Goal: Task Accomplishment & Management: Manage account settings

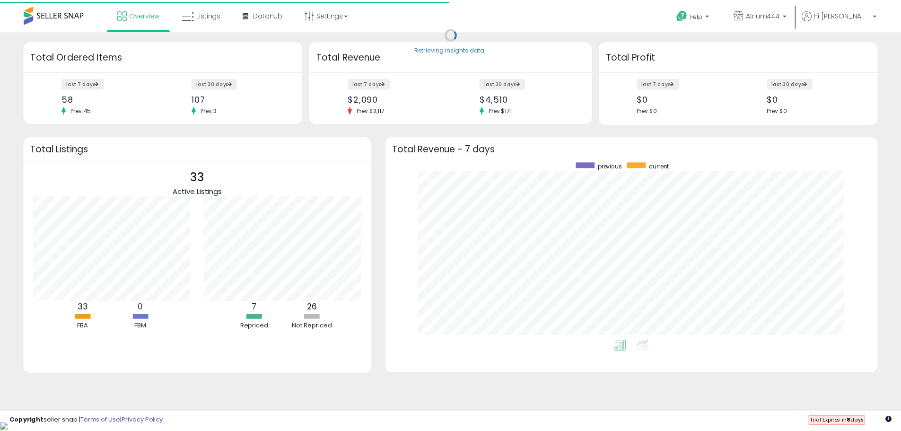
scroll to position [179, 473]
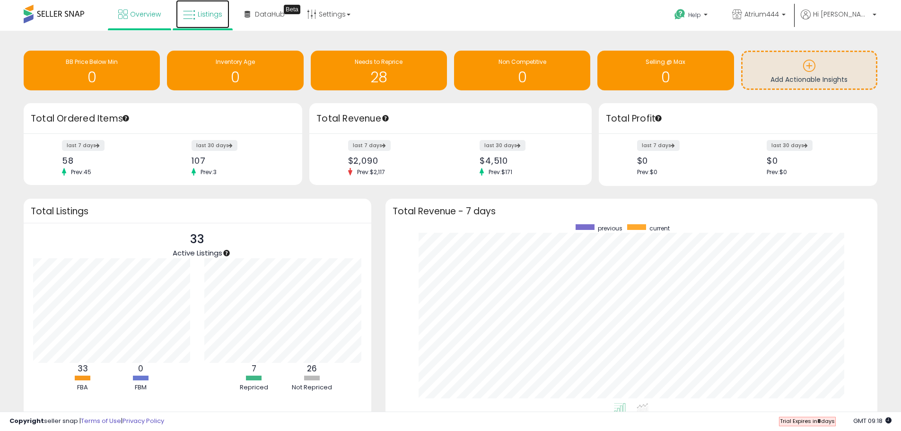
click at [215, 15] on span "Listings" at bounding box center [210, 13] width 25 height 9
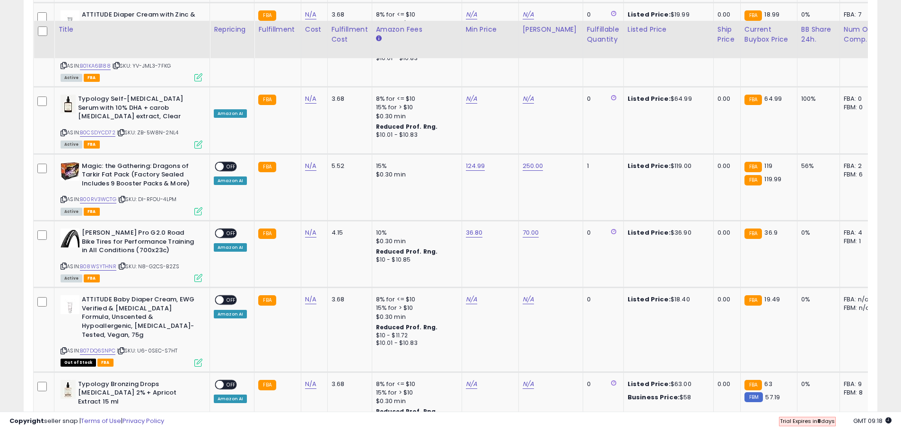
scroll to position [1841, 0]
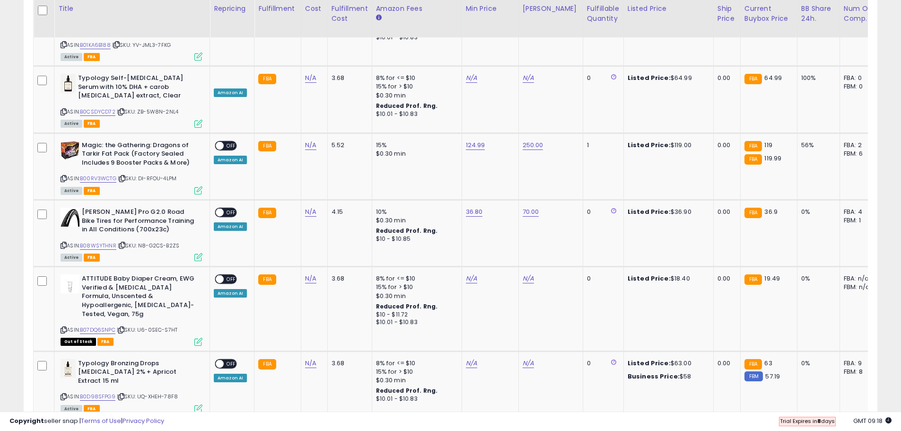
click at [828, 428] on link "2" at bounding box center [827, 436] width 16 height 16
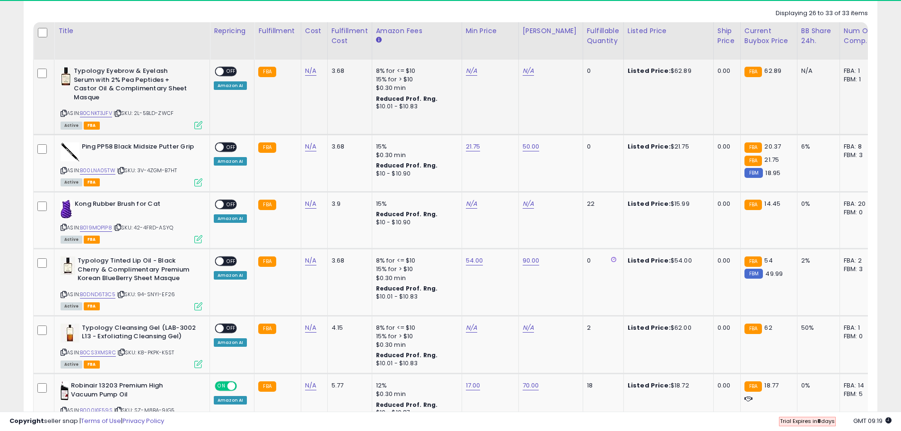
scroll to position [439, 0]
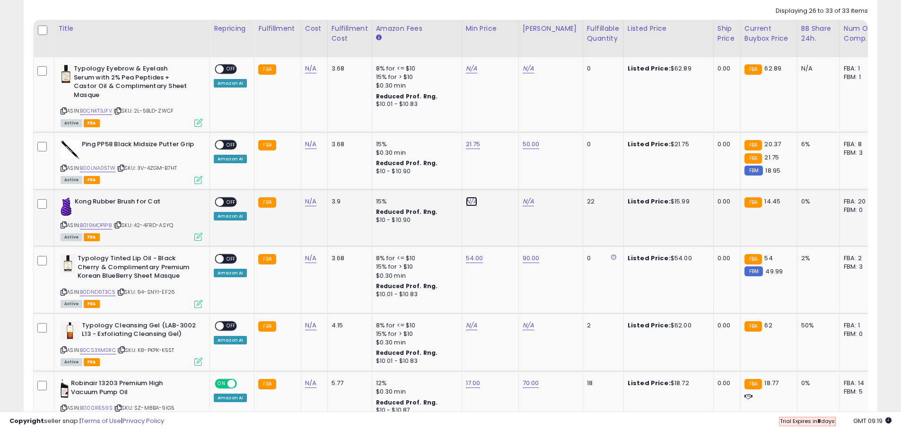
click at [471, 197] on link "N/A" at bounding box center [471, 201] width 11 height 9
type input "*****"
click at [497, 166] on icon "submit" at bounding box center [495, 168] width 6 height 6
click at [529, 197] on link "N/A" at bounding box center [527, 201] width 11 height 9
click at [513, 173] on input "number" at bounding box center [498, 169] width 84 height 16
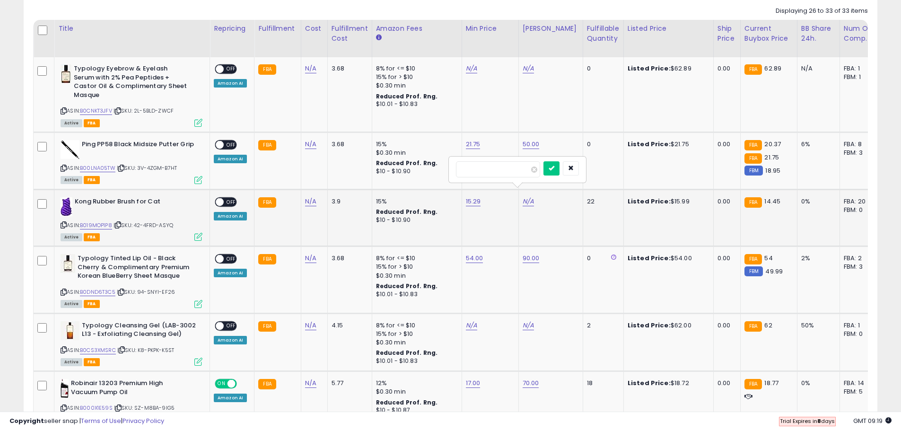
type input "*"
type input "**"
click at [559, 172] on button "submit" at bounding box center [551, 168] width 16 height 14
click at [224, 198] on span "OFF" at bounding box center [231, 202] width 15 height 8
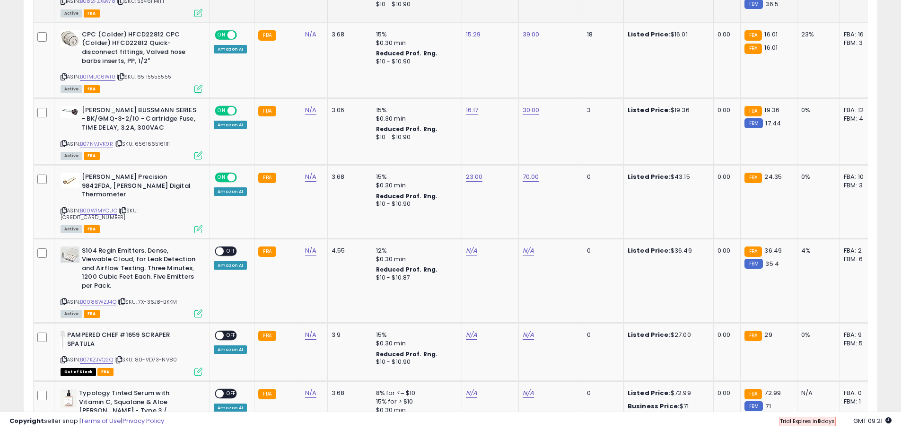
scroll to position [851, 0]
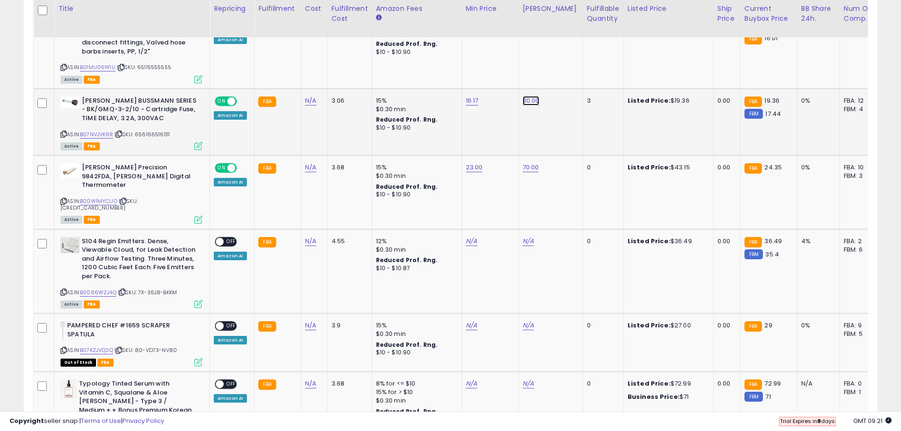
click at [530, 96] on link "30.00" at bounding box center [530, 100] width 17 height 9
click at [474, 69] on input "*****" at bounding box center [501, 69] width 84 height 16
drag, startPoint x: 488, startPoint y: 69, endPoint x: 456, endPoint y: 72, distance: 32.3
click at [456, 72] on div "*****" at bounding box center [520, 68] width 136 height 25
type input "**"
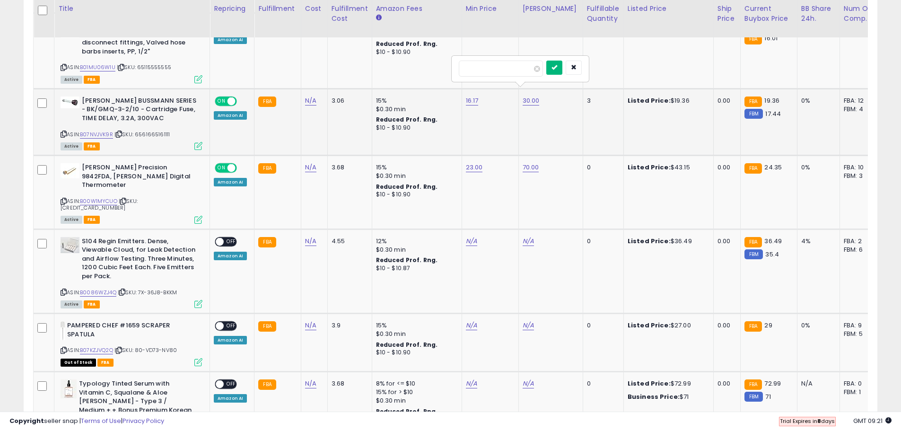
click at [562, 63] on button "submit" at bounding box center [554, 68] width 16 height 14
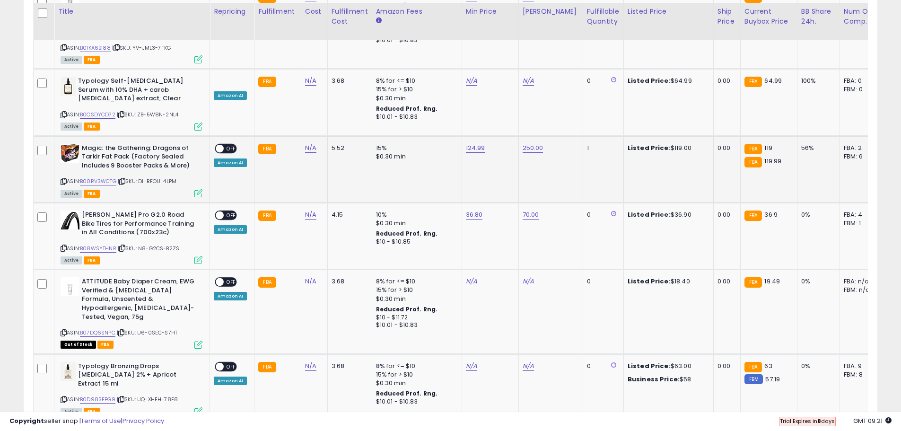
scroll to position [1841, 0]
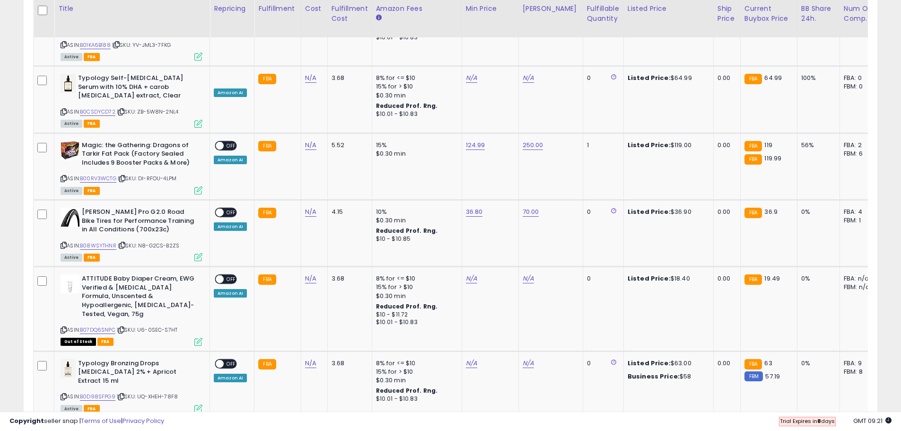
drag, startPoint x: 829, startPoint y: 370, endPoint x: 318, endPoint y: 270, distance: 520.7
click at [829, 428] on link "2" at bounding box center [827, 436] width 16 height 16
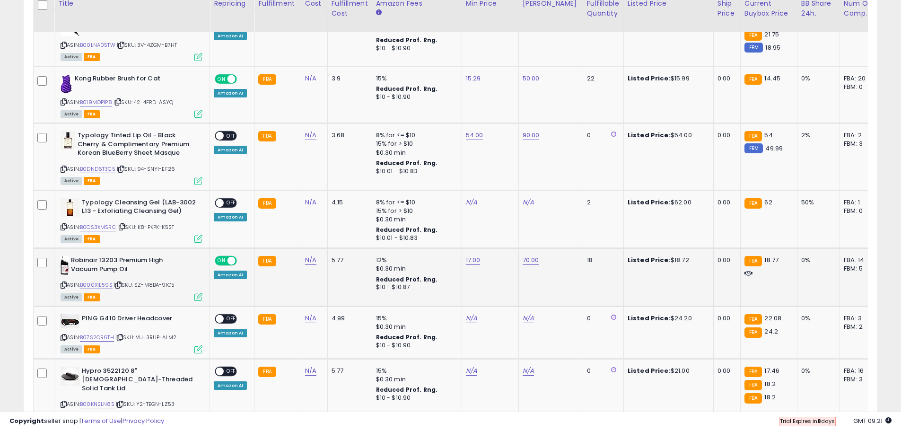
scroll to position [581, 0]
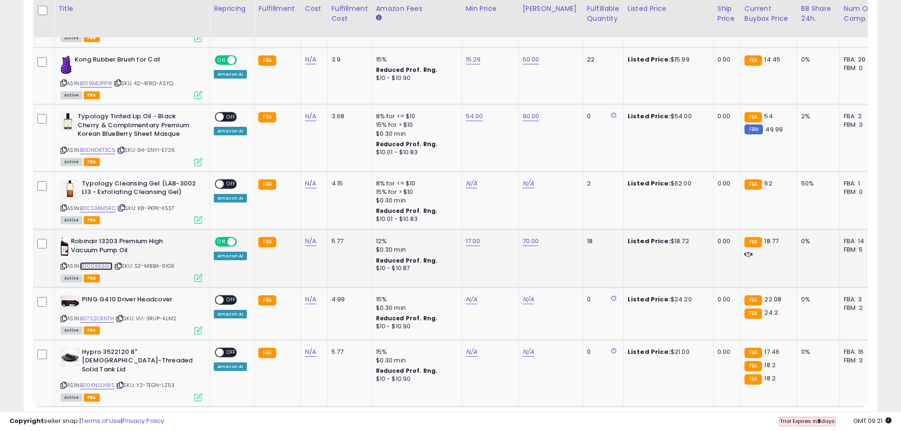
click at [104, 262] on link "B000X1E59S" at bounding box center [96, 266] width 33 height 8
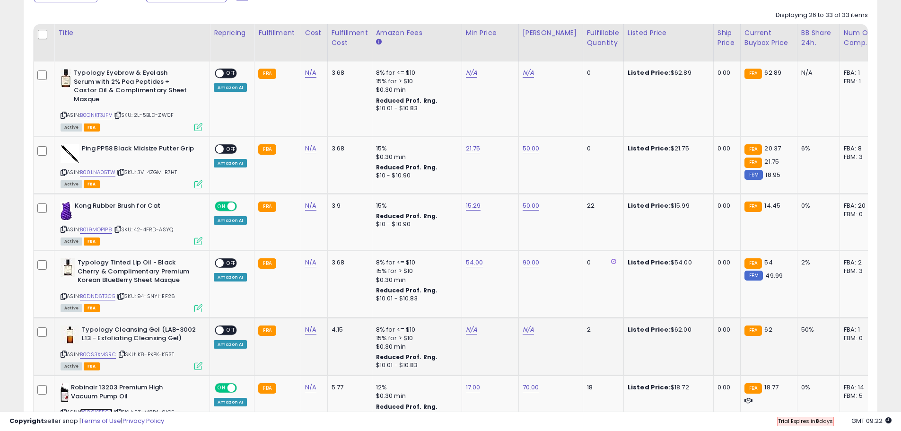
scroll to position [393, 0]
